Goal: Transaction & Acquisition: Purchase product/service

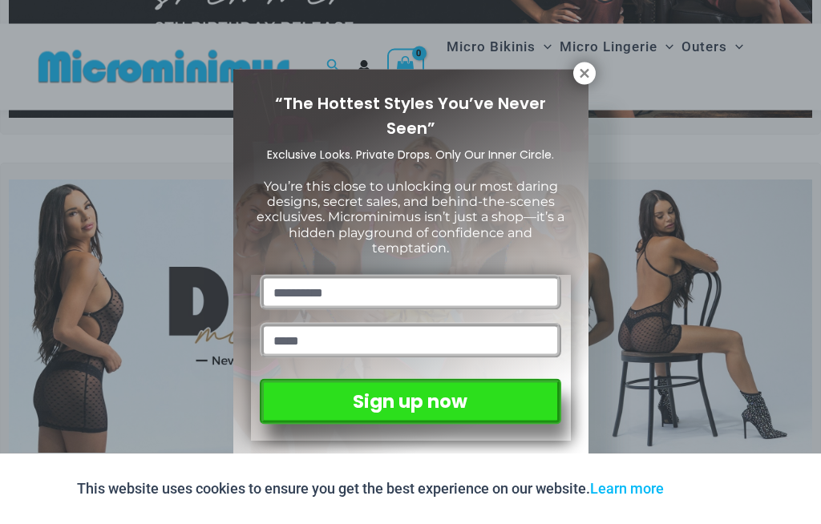
scroll to position [316, 0]
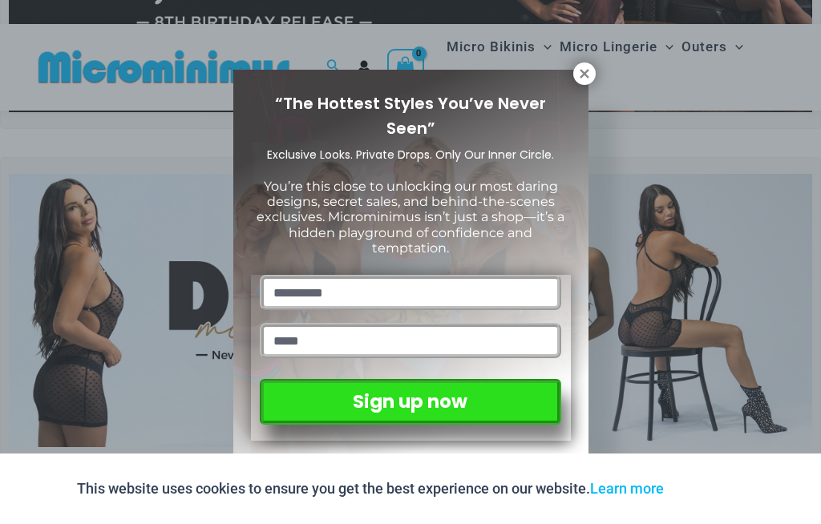
click at [586, 71] on icon at bounding box center [584, 73] width 9 height 9
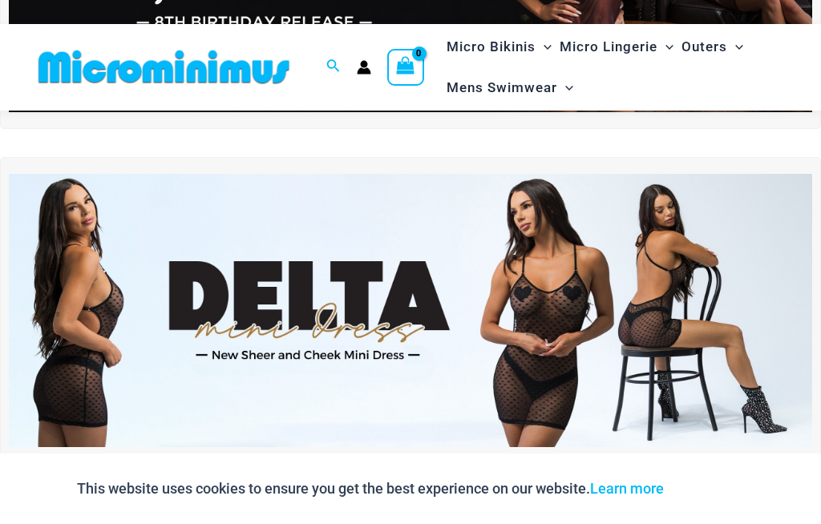
click at [511, 305] on img at bounding box center [410, 310] width 803 height 273
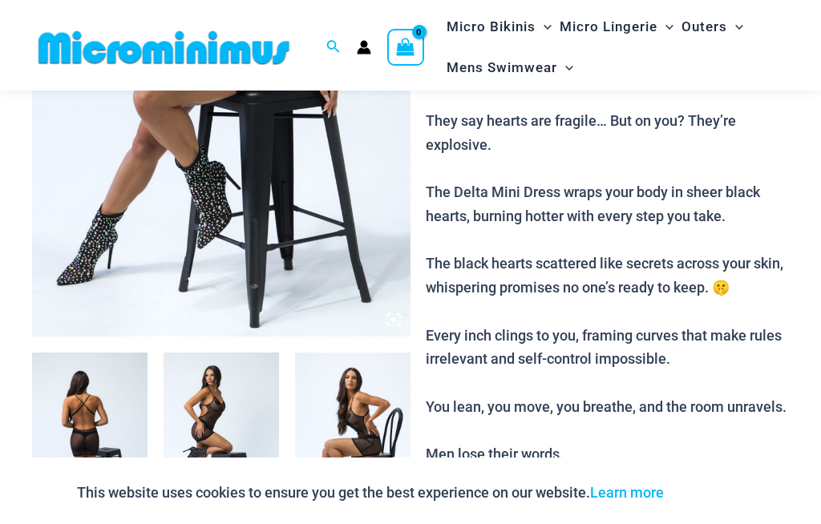
scroll to position [355, 0]
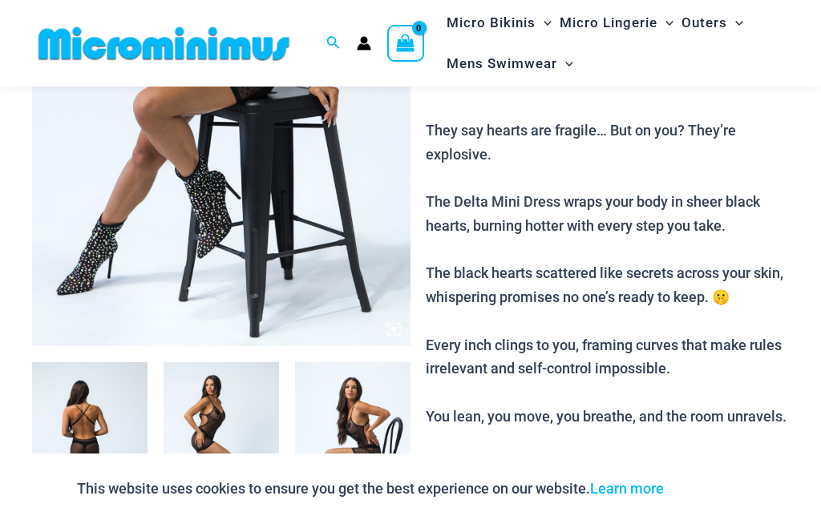
click at [94, 443] on img at bounding box center [89, 448] width 115 height 173
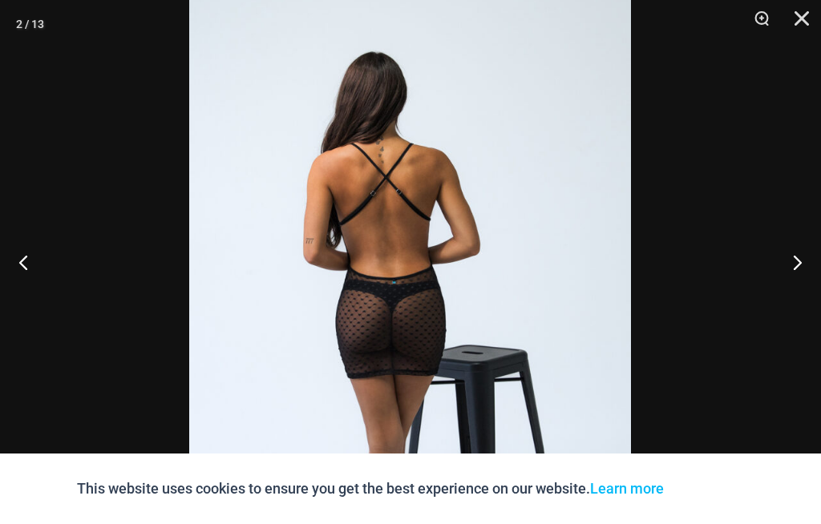
click at [787, 283] on button "Next" at bounding box center [791, 262] width 60 height 80
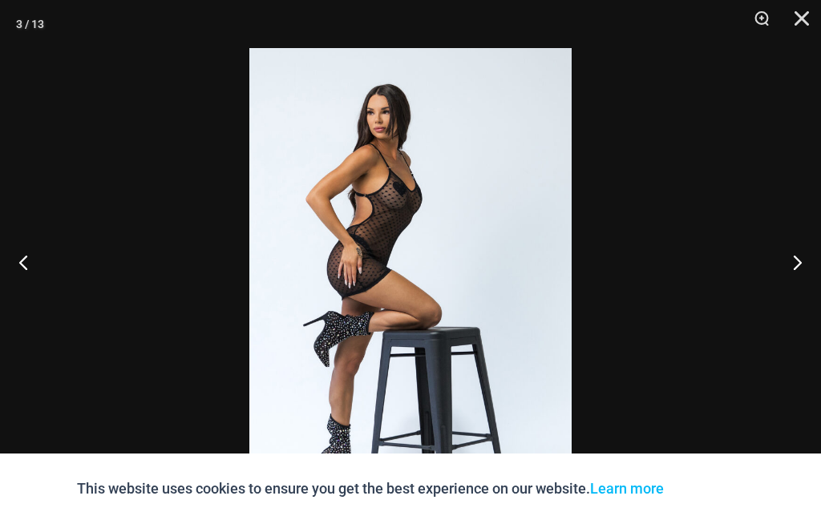
click at [776, 300] on button "Next" at bounding box center [791, 262] width 60 height 80
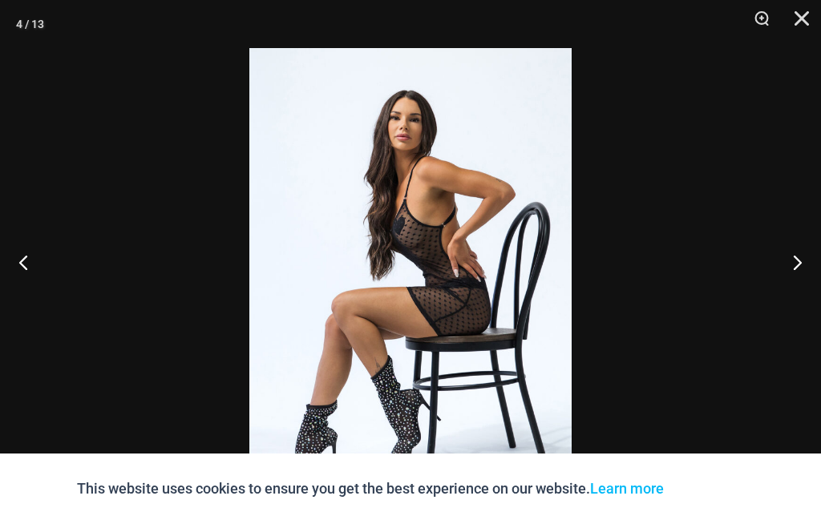
click at [786, 295] on button "Next" at bounding box center [791, 262] width 60 height 80
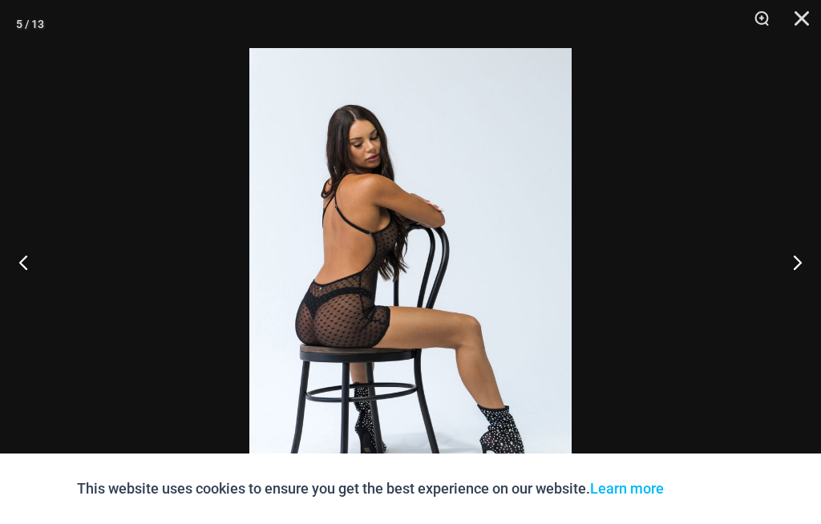
click at [789, 299] on button "Next" at bounding box center [791, 262] width 60 height 80
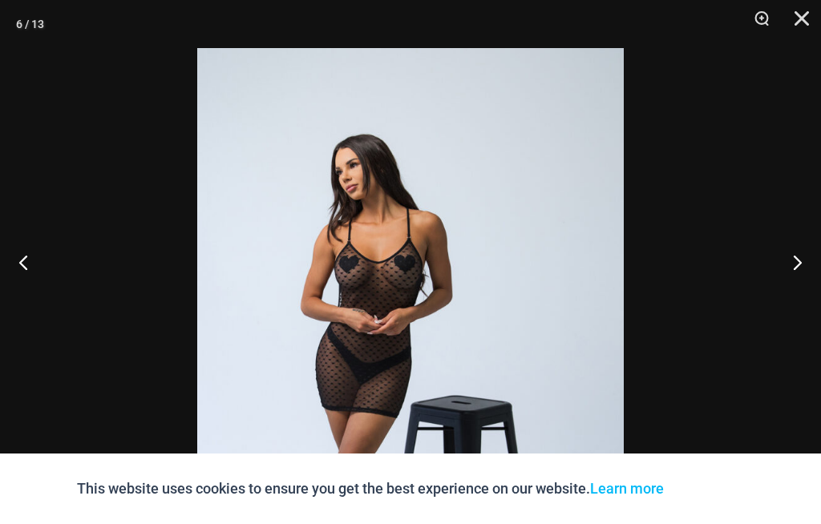
click at [789, 284] on button "Next" at bounding box center [791, 262] width 60 height 80
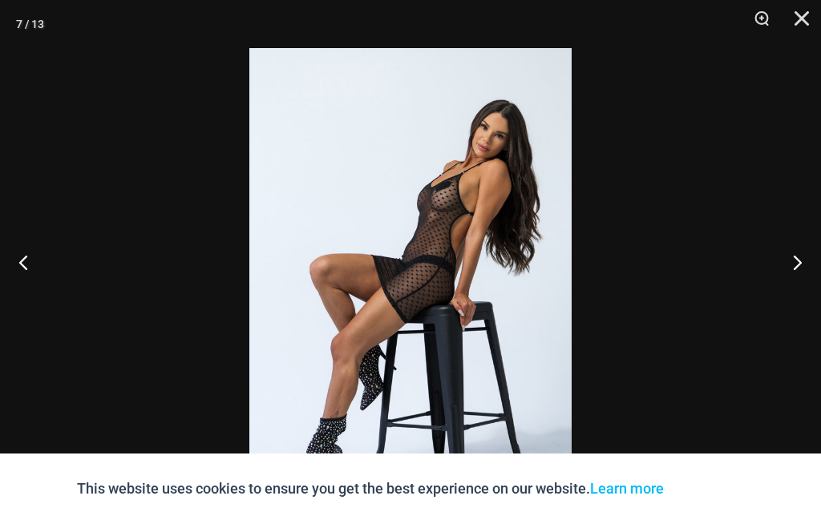
click at [787, 284] on button "Next" at bounding box center [791, 262] width 60 height 80
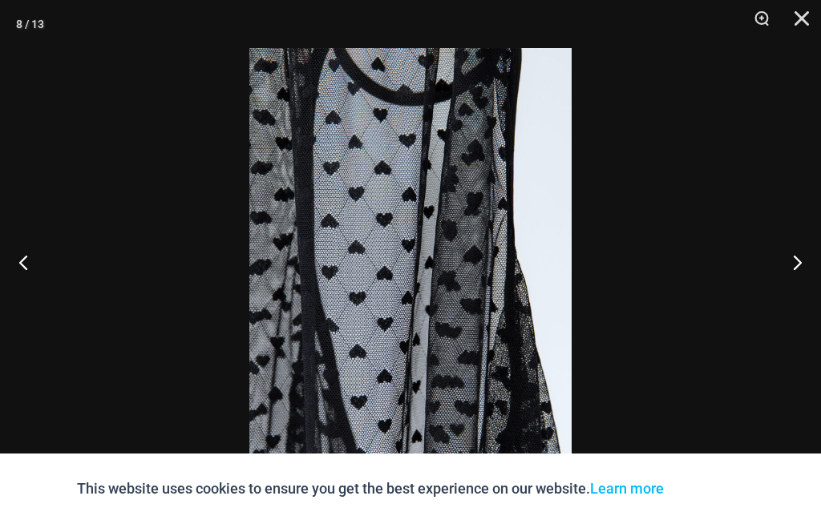
click at [797, 280] on button "Next" at bounding box center [791, 262] width 60 height 80
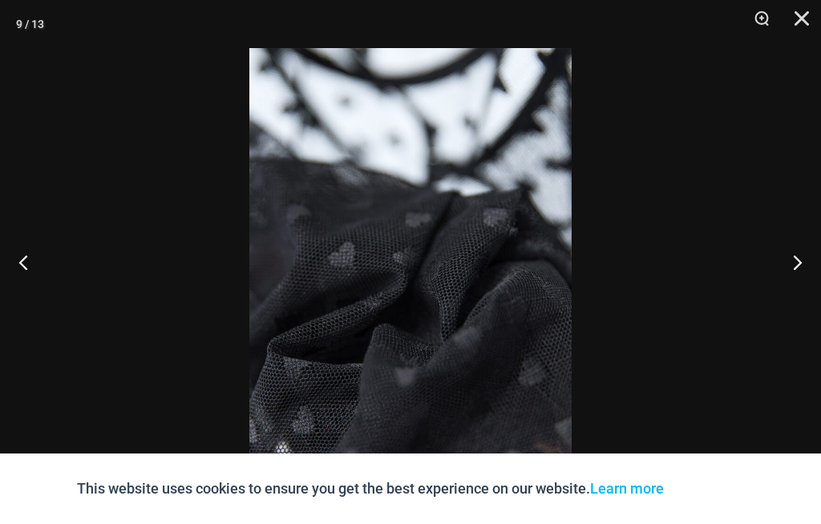
click at [803, 272] on button "Next" at bounding box center [791, 262] width 60 height 80
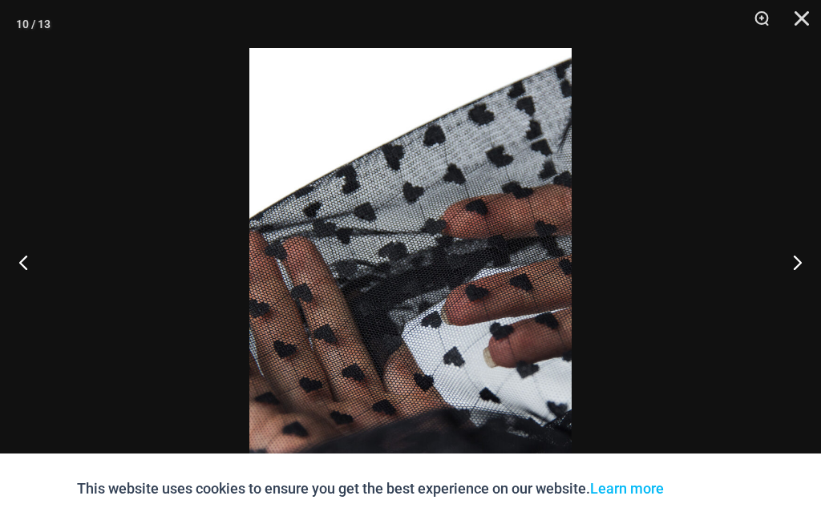
click at [803, 18] on button "Close" at bounding box center [796, 24] width 40 height 48
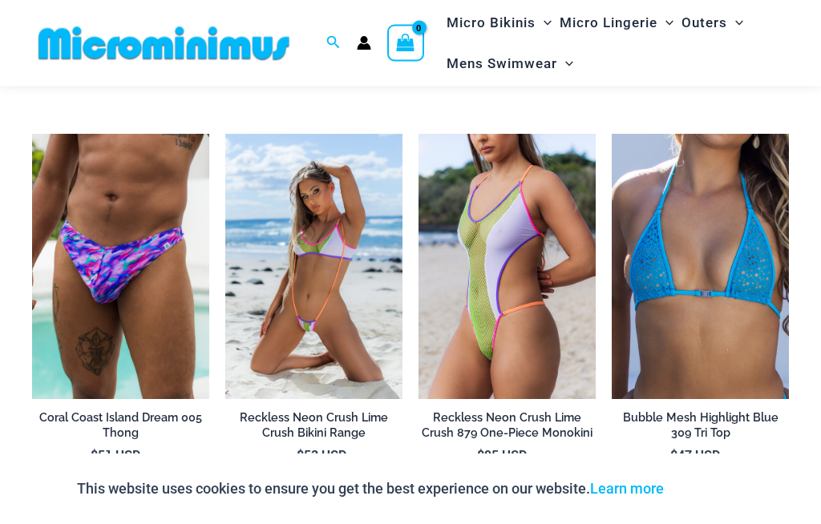
scroll to position [2065, 0]
click at [225, 134] on img at bounding box center [225, 134] width 0 height 0
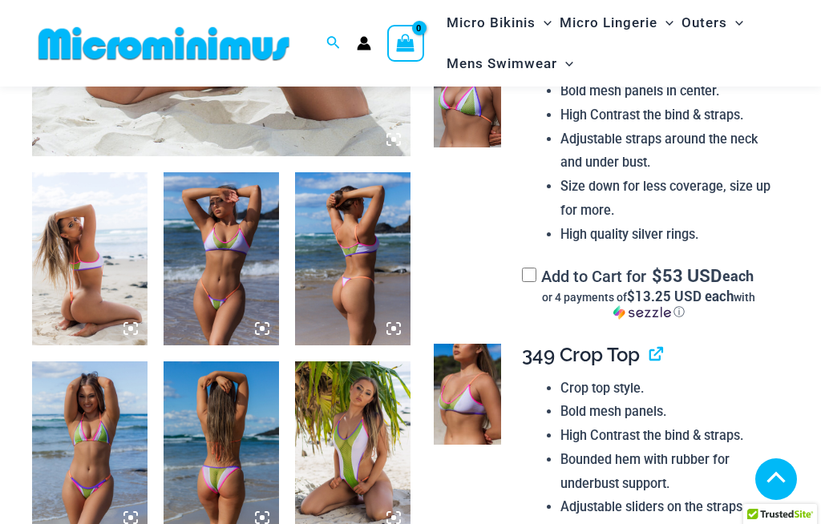
click at [109, 293] on img at bounding box center [89, 258] width 115 height 173
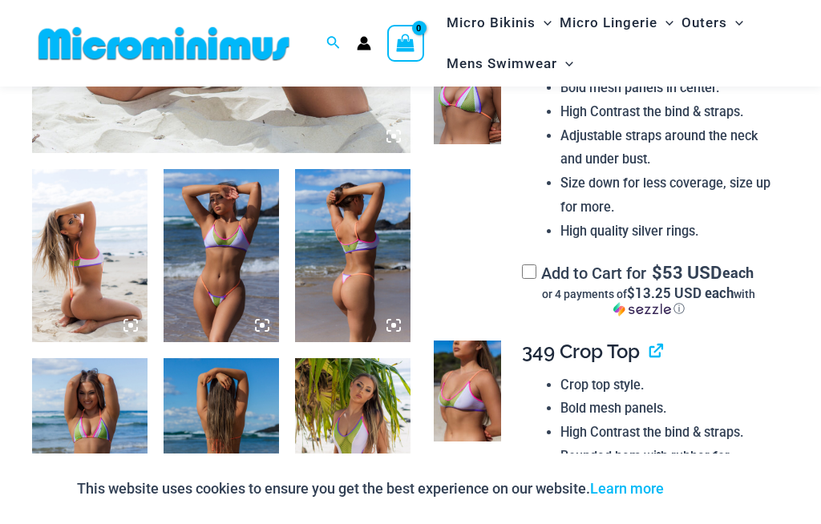
click at [103, 265] on img at bounding box center [89, 255] width 115 height 173
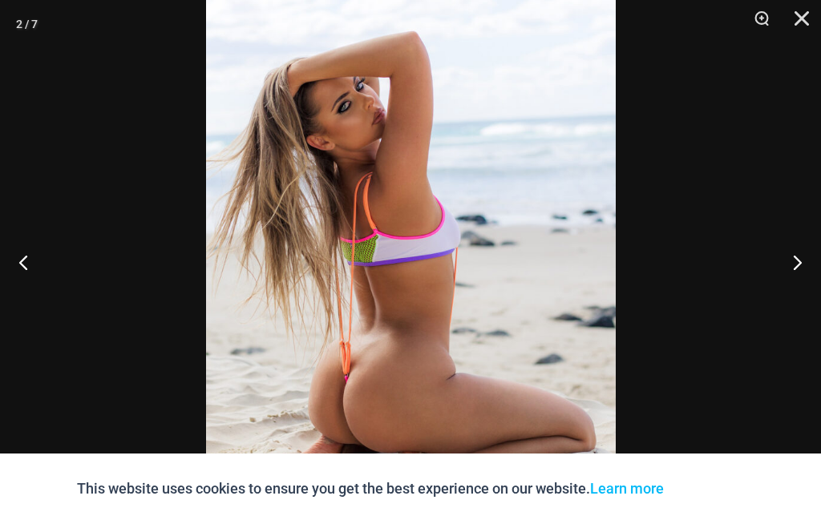
click at [789, 297] on button "Next" at bounding box center [791, 262] width 60 height 80
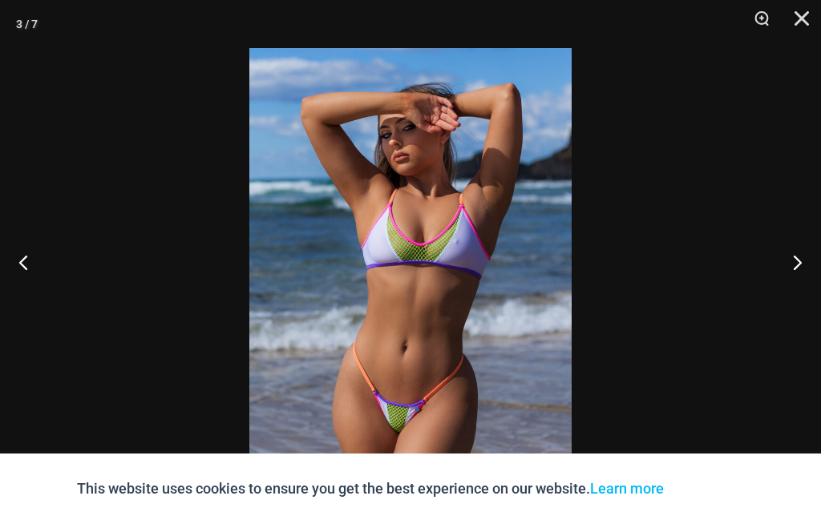
click at [795, 291] on button "Next" at bounding box center [791, 262] width 60 height 80
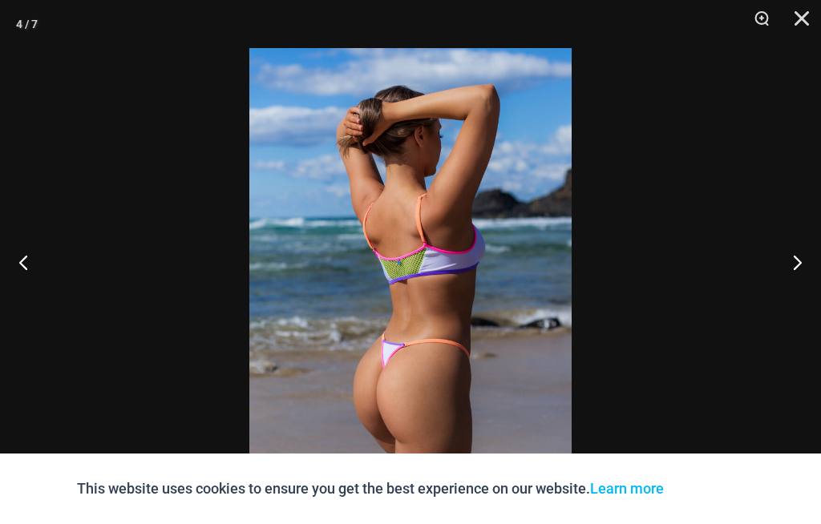
click at [802, 284] on button "Next" at bounding box center [791, 262] width 60 height 80
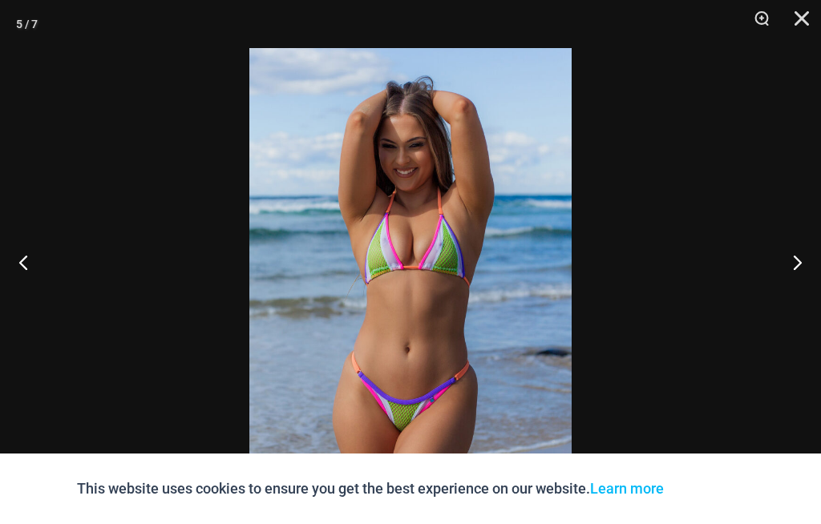
click at [803, 281] on button "Next" at bounding box center [791, 262] width 60 height 80
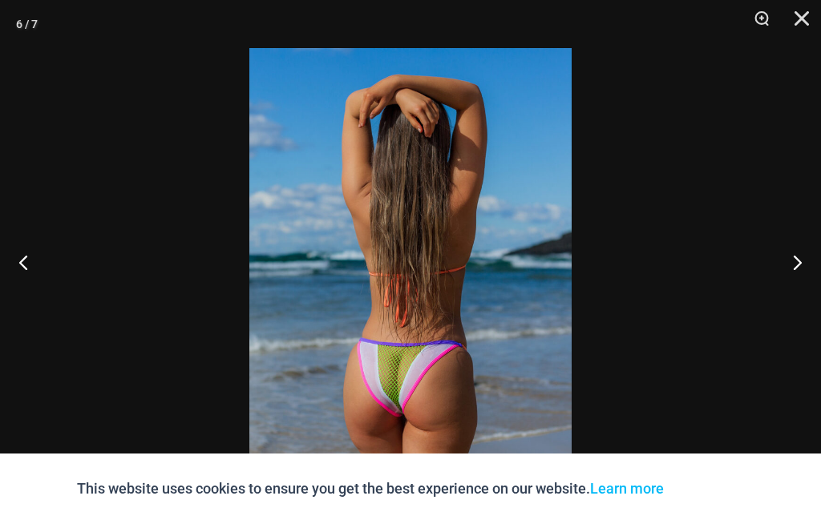
click at [798, 286] on button "Next" at bounding box center [791, 262] width 60 height 80
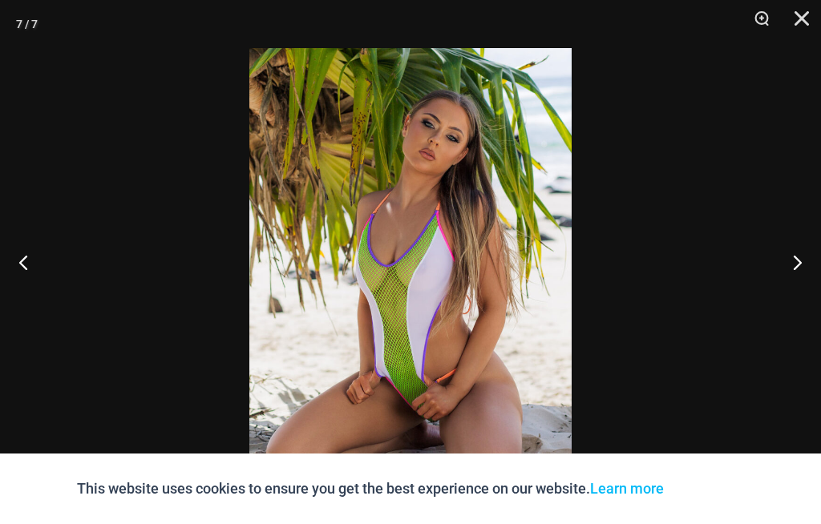
click at [800, 284] on button "Next" at bounding box center [791, 262] width 60 height 80
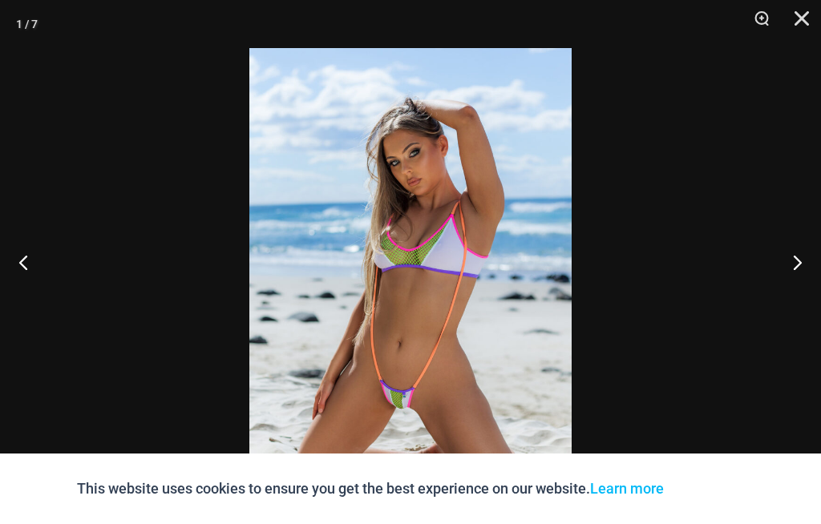
click at [803, 281] on button "Next" at bounding box center [791, 262] width 60 height 80
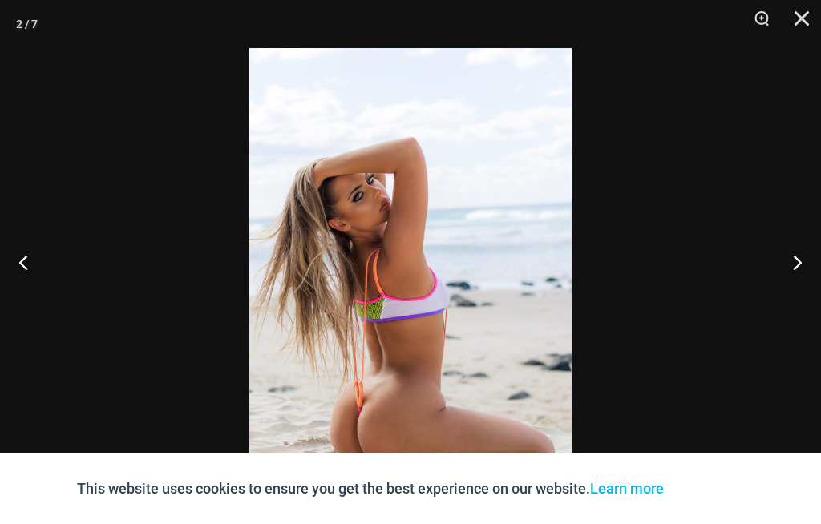
click at [804, 273] on button "Next" at bounding box center [791, 262] width 60 height 80
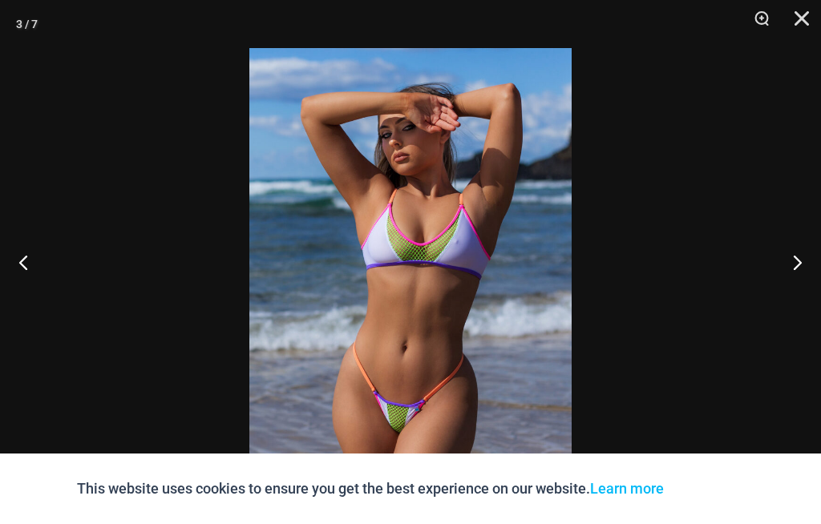
click at [802, 278] on button "Next" at bounding box center [791, 262] width 60 height 80
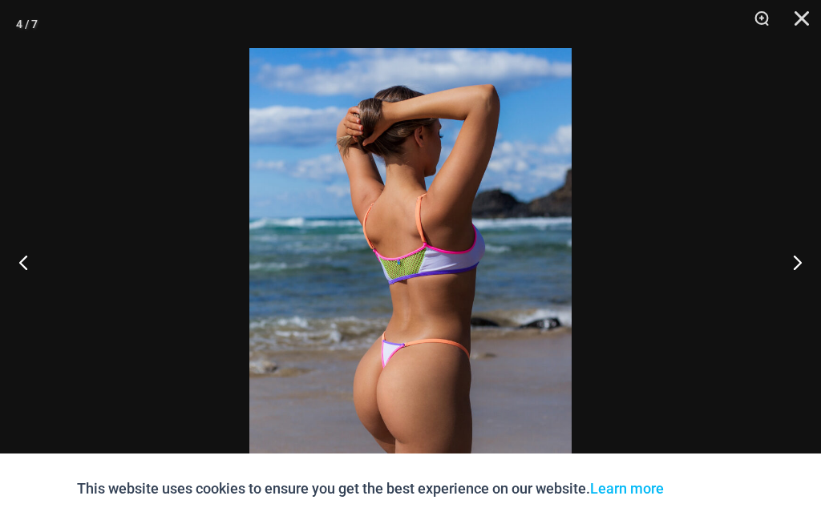
click at [791, 16] on button "Close" at bounding box center [796, 24] width 40 height 48
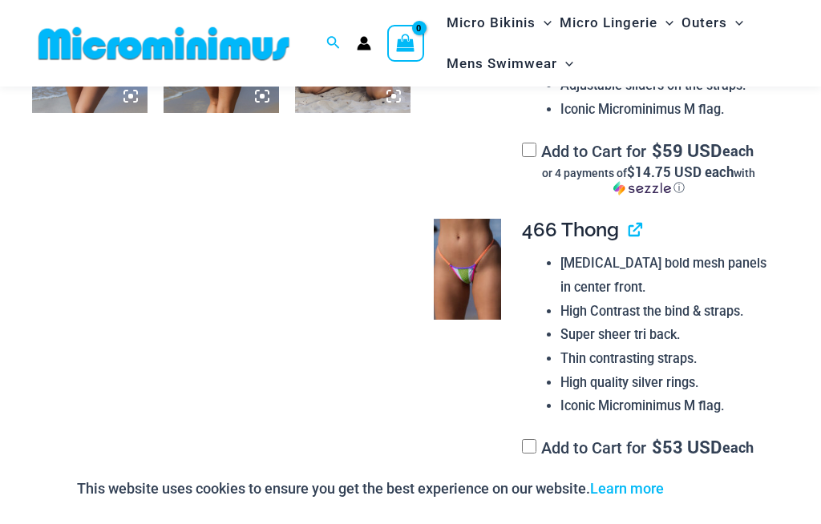
scroll to position [963, 0]
